Goal: Information Seeking & Learning: Learn about a topic

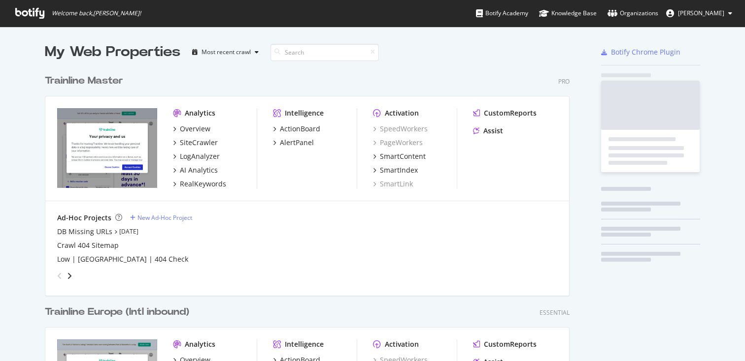
scroll to position [590, 532]
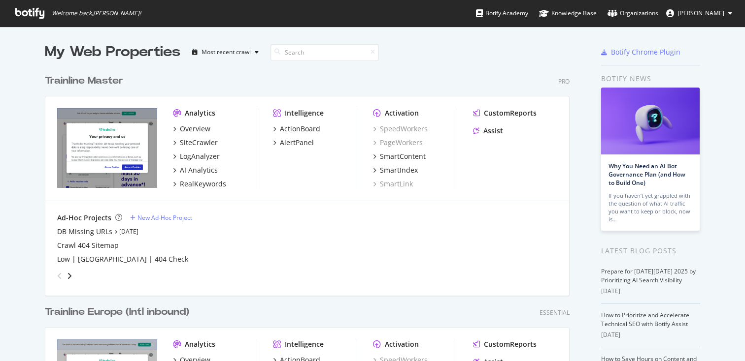
click at [107, 80] on div "Trainline Master" at bounding box center [84, 81] width 78 height 14
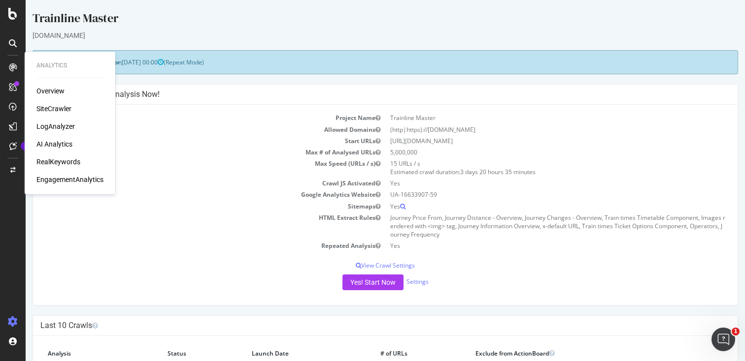
click at [61, 162] on div "RealKeywords" at bounding box center [58, 162] width 44 height 10
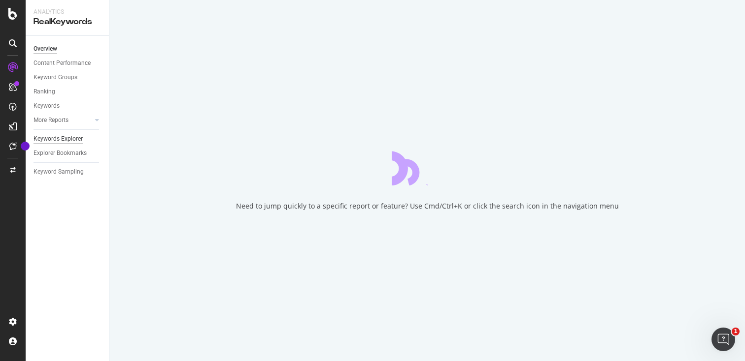
click at [63, 138] on div "Keywords Explorer" at bounding box center [57, 139] width 49 height 10
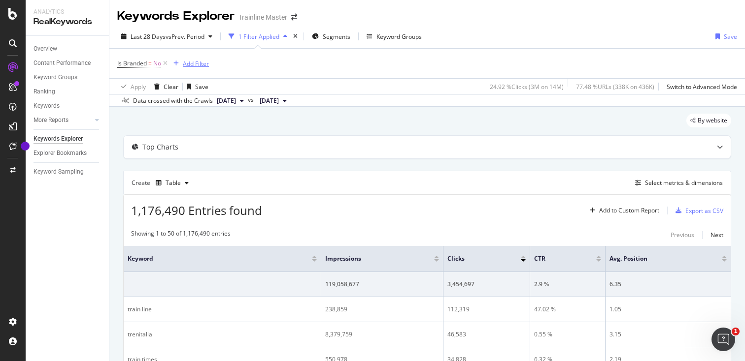
click at [200, 58] on div "Add Filter" at bounding box center [188, 63] width 39 height 11
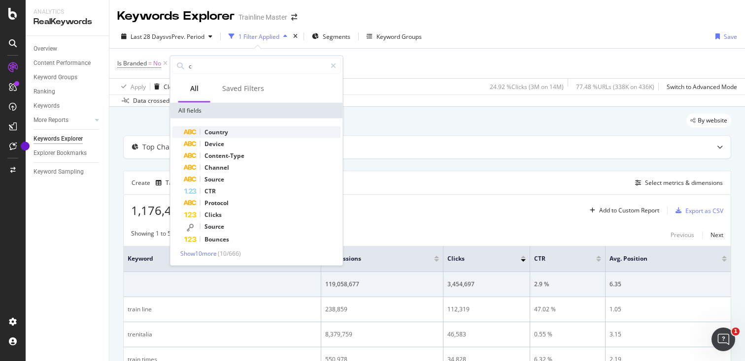
type input "c"
click at [234, 132] on div "Country" at bounding box center [262, 133] width 157 height 12
